Goal: Use online tool/utility: Utilize a website feature to perform a specific function

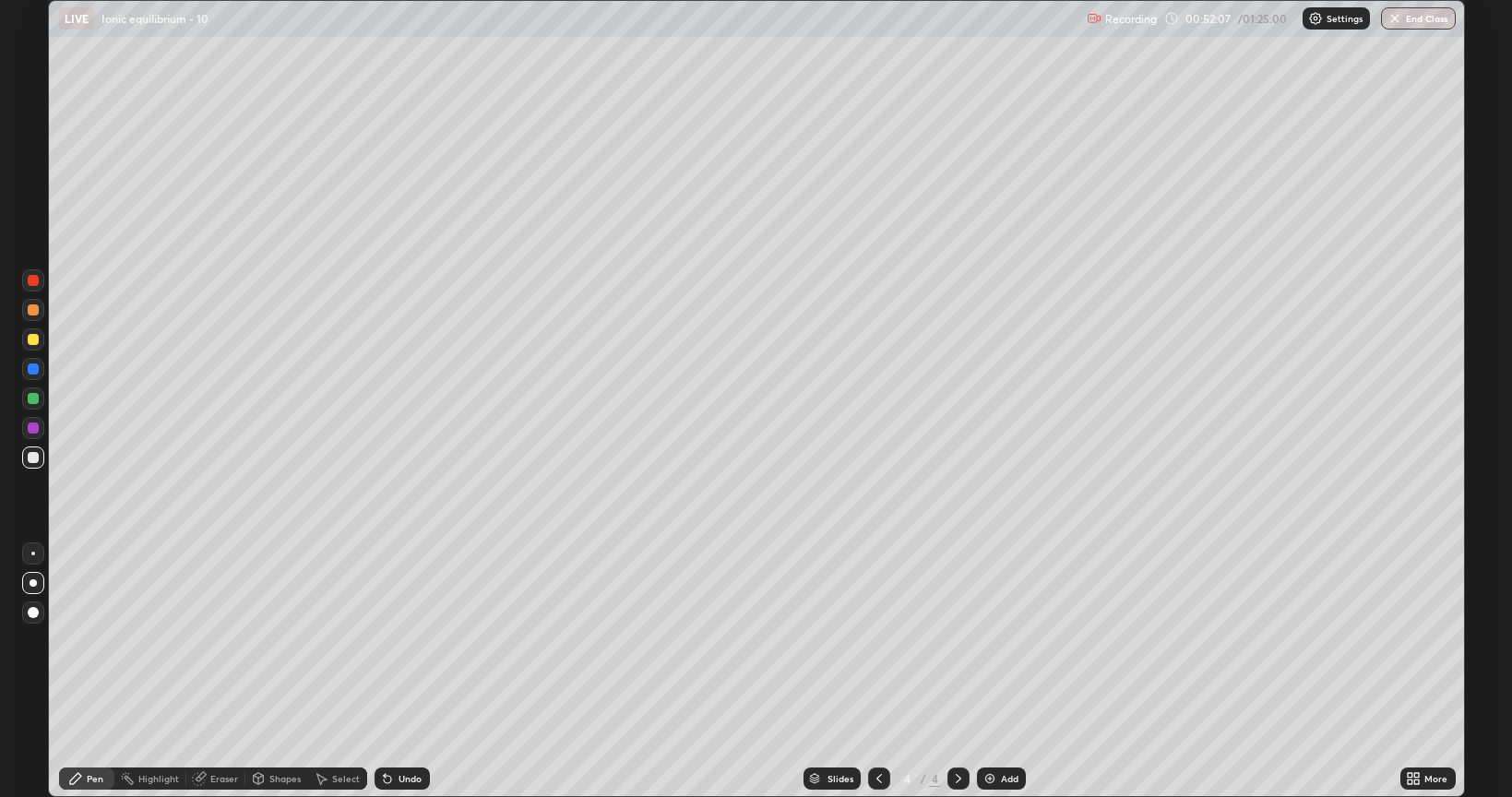
scroll to position [797, 1512]
click at [32, 465] on div at bounding box center [33, 458] width 22 height 22
click at [205, 781] on div "Eraser" at bounding box center [215, 779] width 59 height 22
click at [70, 782] on icon at bounding box center [75, 778] width 11 height 11
click at [25, 336] on div at bounding box center [33, 339] width 22 height 22
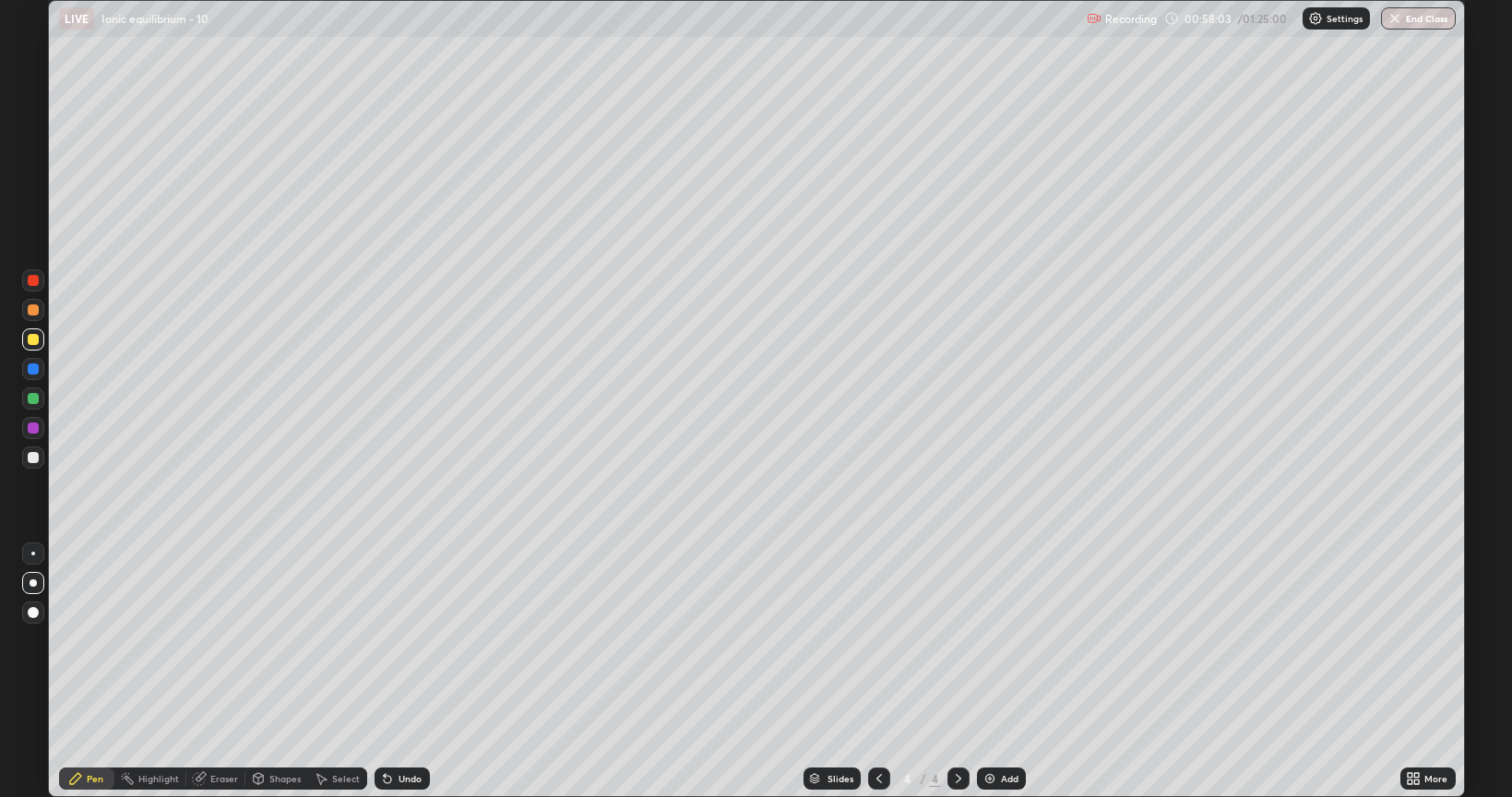
click at [407, 778] on div "Undo" at bounding box center [410, 779] width 23 height 10
click at [407, 779] on div "Undo" at bounding box center [410, 779] width 23 height 10
click at [405, 779] on div "Undo" at bounding box center [410, 779] width 23 height 10
click at [404, 780] on div "Undo" at bounding box center [410, 779] width 23 height 10
click at [405, 779] on div "Undo" at bounding box center [410, 779] width 23 height 10
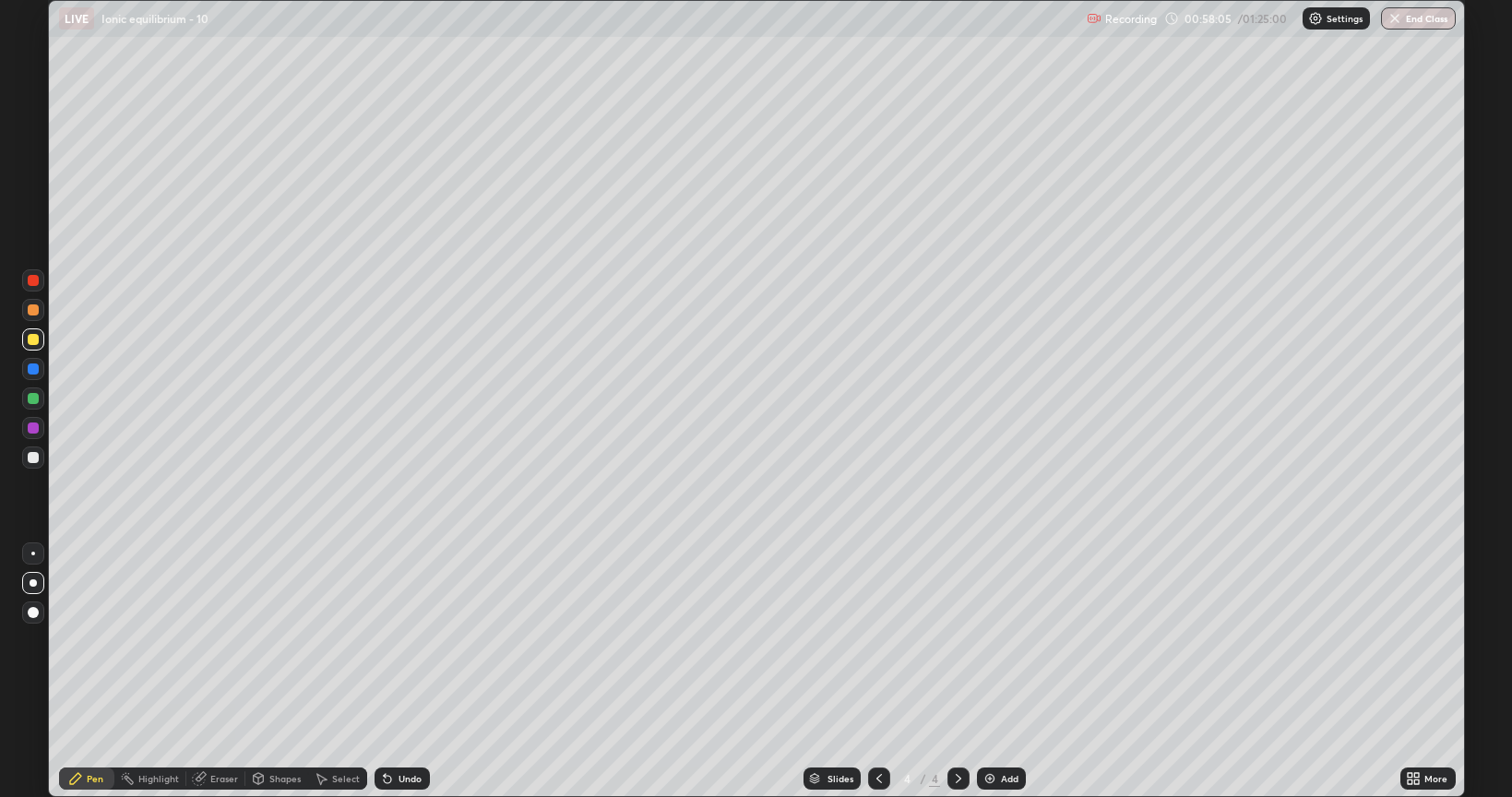
click at [404, 777] on div "Undo" at bounding box center [410, 779] width 23 height 10
click at [404, 779] on div "Undo" at bounding box center [410, 779] width 23 height 10
click at [405, 775] on div "Undo" at bounding box center [410, 779] width 23 height 10
click at [31, 458] on div at bounding box center [33, 457] width 11 height 11
click at [201, 773] on icon at bounding box center [201, 778] width 10 height 10
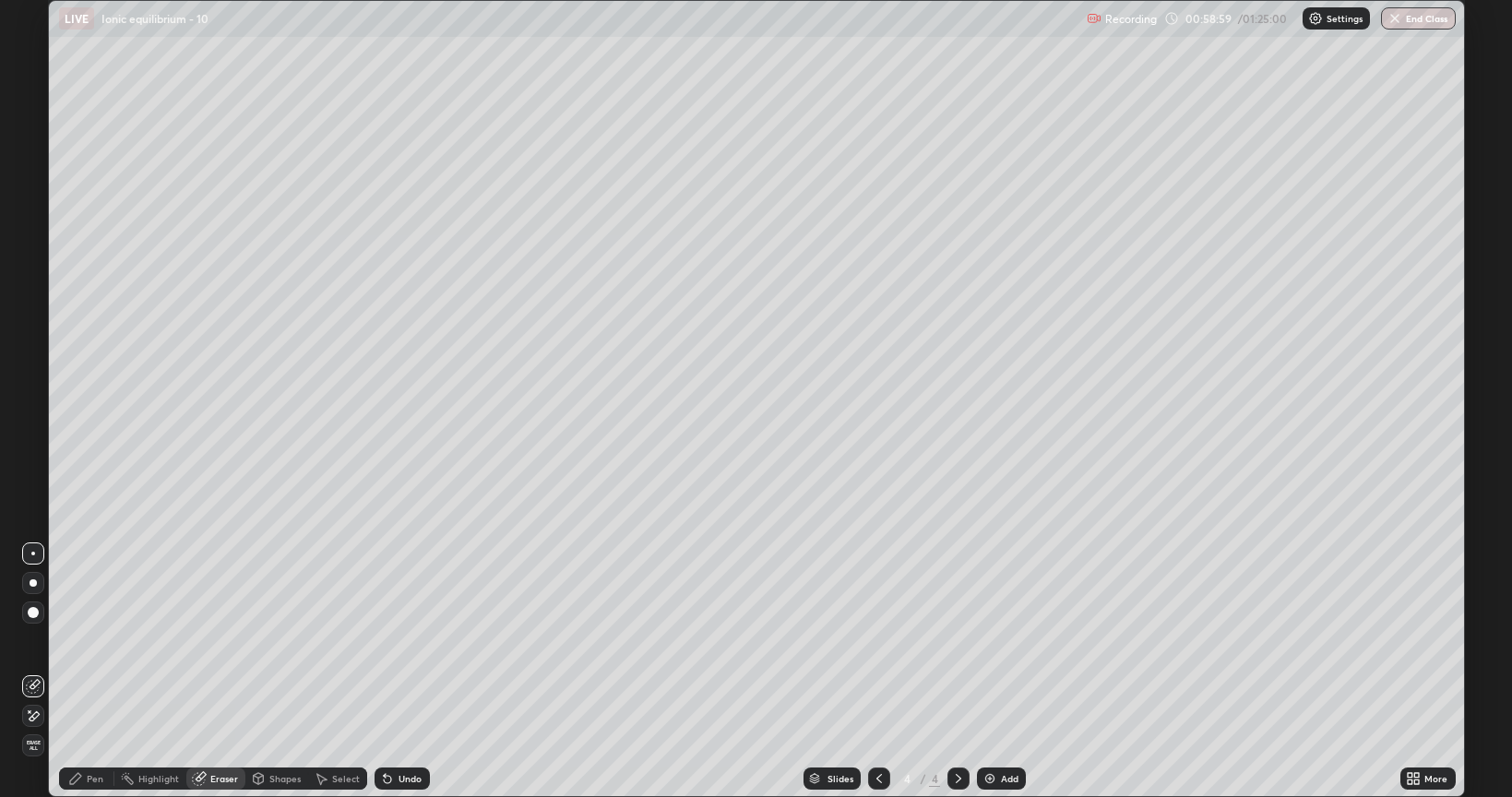
click at [88, 773] on div "Pen" at bounding box center [86, 779] width 55 height 22
click at [24, 396] on div at bounding box center [33, 398] width 22 height 22
click at [984, 782] on img at bounding box center [990, 779] width 15 height 15
click at [30, 336] on div at bounding box center [33, 339] width 11 height 11
click at [385, 779] on icon at bounding box center [388, 780] width 8 height 8
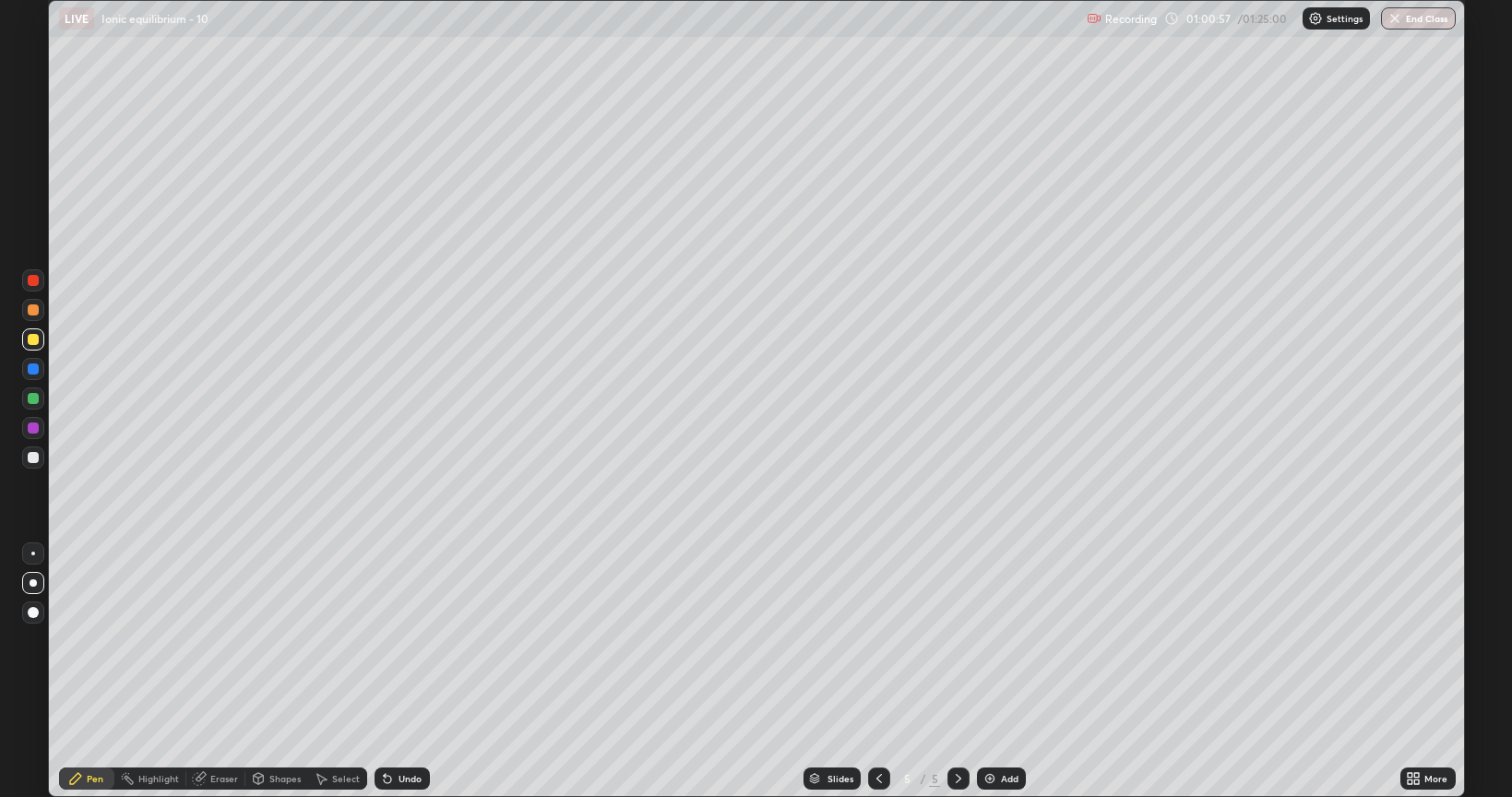
click at [391, 777] on icon at bounding box center [387, 779] width 15 height 15
click at [394, 778] on div "Undo" at bounding box center [401, 779] width 55 height 22
click at [391, 777] on icon at bounding box center [387, 779] width 15 height 15
click at [394, 783] on div "Undo" at bounding box center [401, 779] width 55 height 22
click at [384, 775] on icon at bounding box center [385, 775] width 2 height 2
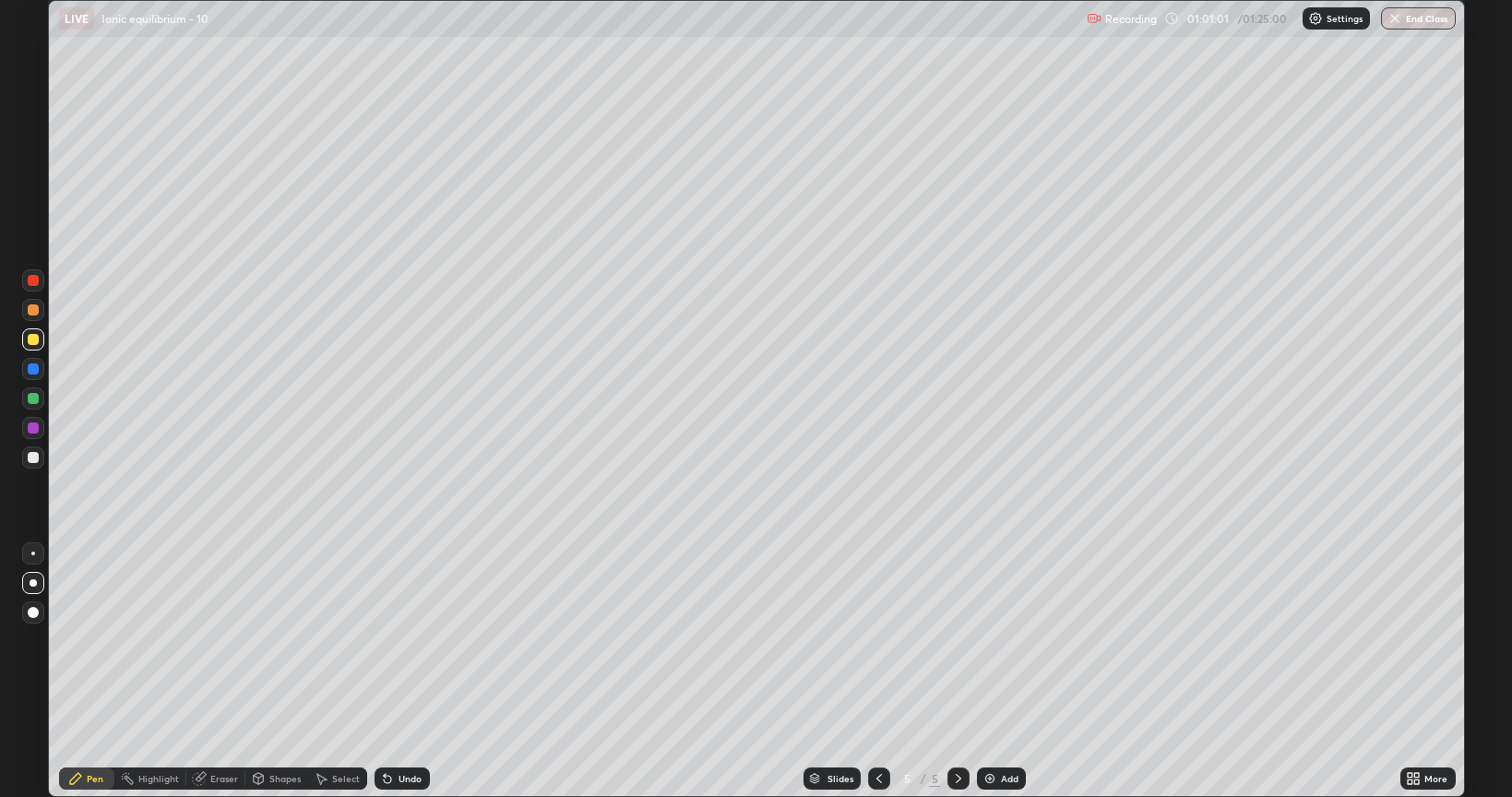
click at [392, 776] on icon at bounding box center [387, 779] width 15 height 15
click at [394, 782] on div "Undo" at bounding box center [401, 779] width 55 height 22
click at [33, 341] on div at bounding box center [33, 339] width 11 height 11
click at [41, 704] on div at bounding box center [33, 650] width 29 height 221
click at [210, 779] on div "Eraser" at bounding box center [224, 779] width 28 height 10
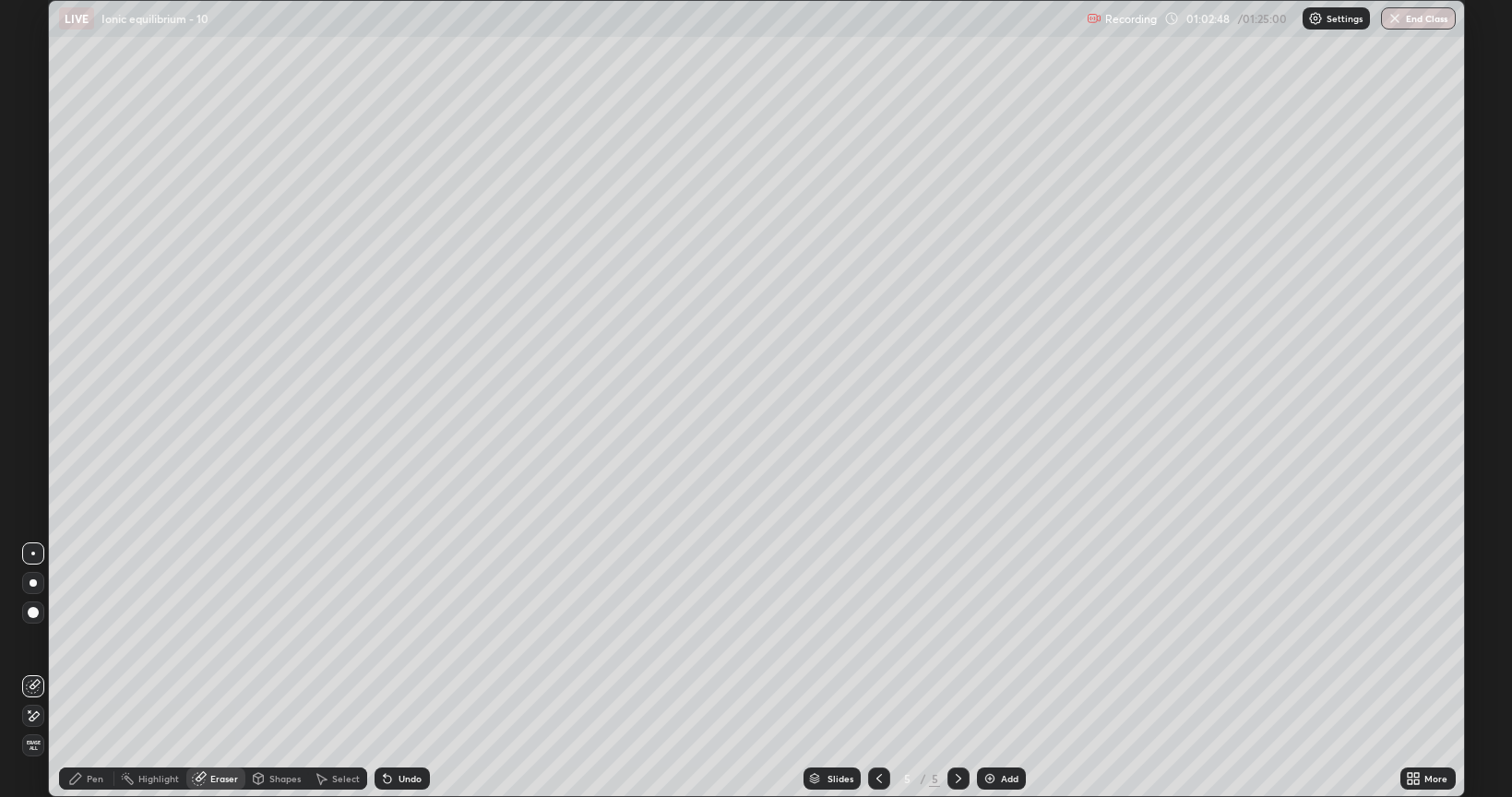
click at [79, 781] on icon at bounding box center [75, 779] width 15 height 15
click at [986, 776] on img at bounding box center [990, 779] width 15 height 15
click at [214, 777] on div "Eraser" at bounding box center [224, 779] width 28 height 10
click at [76, 781] on icon at bounding box center [75, 778] width 11 height 11
click at [38, 403] on div at bounding box center [33, 398] width 22 height 22
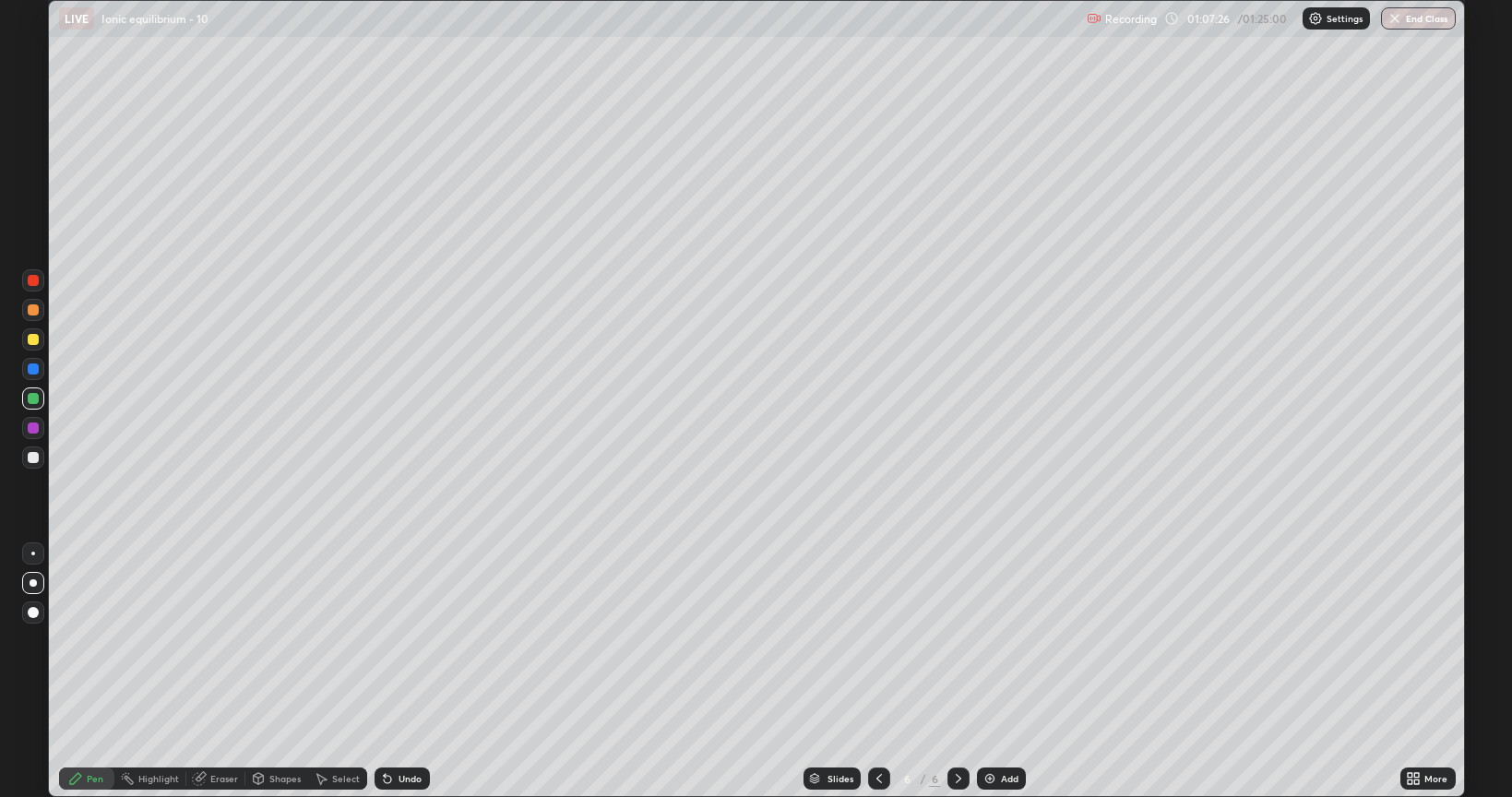
click at [29, 431] on div at bounding box center [33, 428] width 11 height 11
click at [992, 784] on img at bounding box center [990, 779] width 15 height 15
click at [33, 460] on div at bounding box center [33, 457] width 11 height 11
click at [1402, 24] on button "End Class" at bounding box center [1418, 18] width 75 height 22
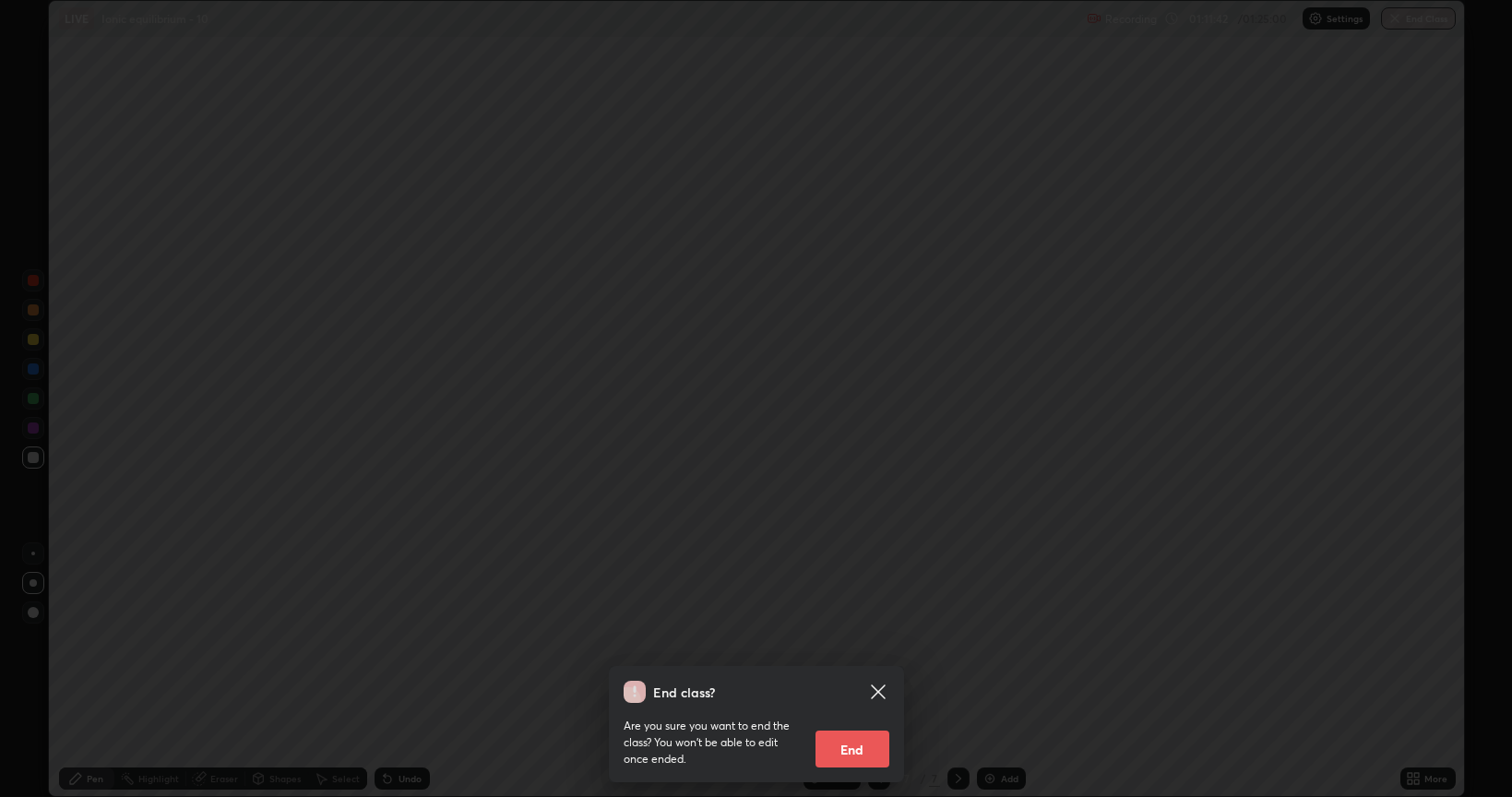
click at [849, 758] on button "End" at bounding box center [852, 749] width 74 height 37
